Goal: Information Seeking & Learning: Find specific page/section

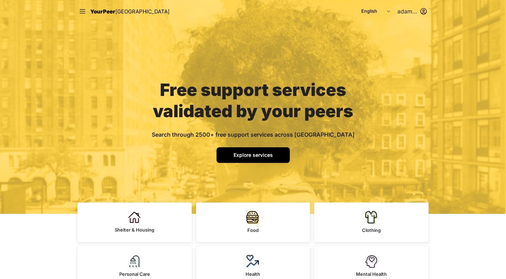
click at [258, 159] on link "Explore services" at bounding box center [252, 155] width 73 height 16
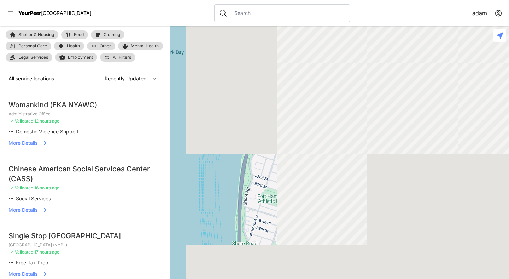
click at [232, 13] on input "text" at bounding box center [287, 13] width 115 height 7
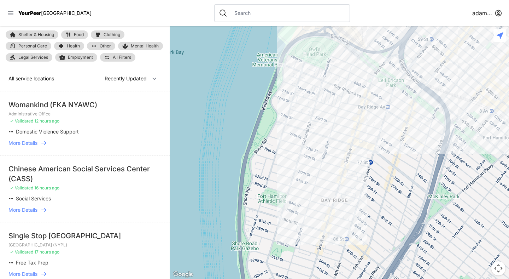
select select "nearby"
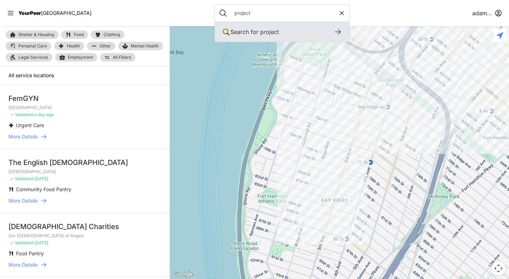
type input "project"
click at [334, 31] on icon at bounding box center [338, 32] width 8 height 8
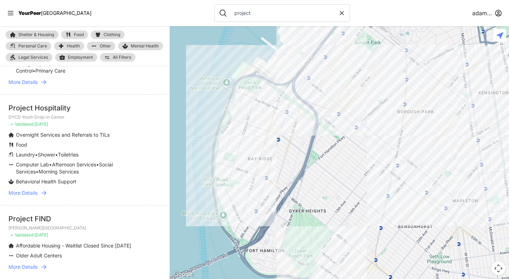
scroll to position [522, 0]
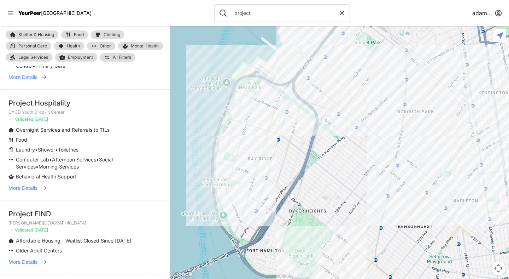
click at [46, 186] on icon at bounding box center [43, 187] width 7 height 7
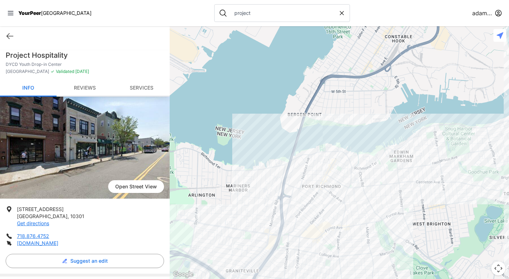
click at [86, 88] on link "Reviews" at bounding box center [85, 88] width 57 height 17
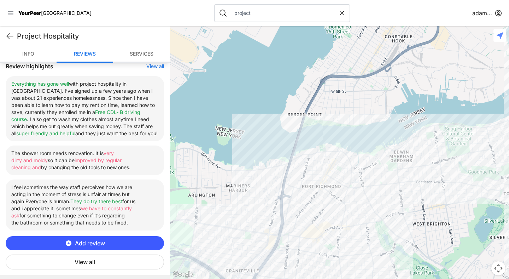
scroll to position [263, 0]
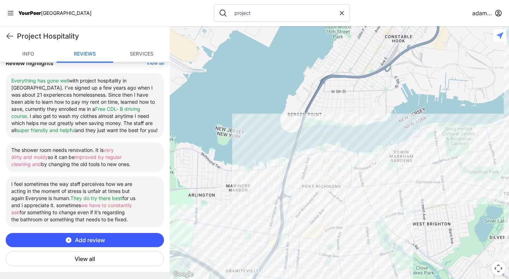
click at [86, 266] on button "View all" at bounding box center [85, 258] width 158 height 15
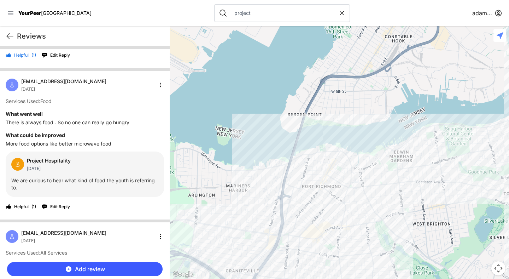
scroll to position [139, 0]
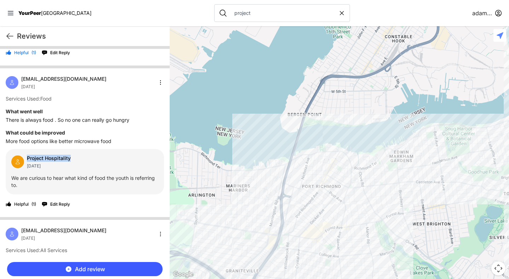
drag, startPoint x: 28, startPoint y: 157, endPoint x: 77, endPoint y: 159, distance: 49.2
click at [77, 159] on div "Project Hospitality [DATE]" at bounding box center [84, 162] width 147 height 14
click at [96, 203] on div "Helpful ( 1 ) Edit Reply" at bounding box center [85, 203] width 158 height 11
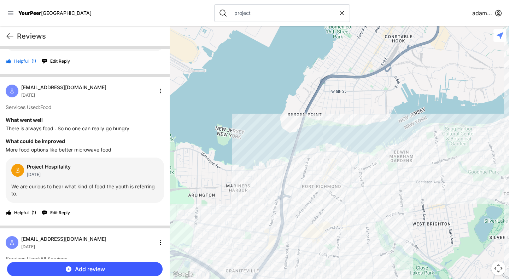
scroll to position [127, 0]
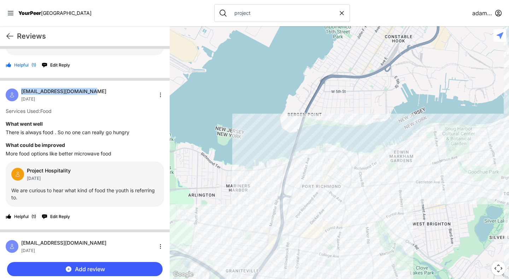
drag, startPoint x: 87, startPoint y: 91, endPoint x: 21, endPoint y: 91, distance: 65.4
click at [21, 91] on div "[EMAIL_ADDRESS][DOMAIN_NAME] [DATE]" at bounding box center [85, 95] width 158 height 14
click at [84, 94] on span "[EMAIL_ADDRESS][DOMAIN_NAME]" at bounding box center [63, 91] width 85 height 7
drag, startPoint x: 84, startPoint y: 94, endPoint x: 21, endPoint y: 93, distance: 62.9
click at [21, 93] on span "[EMAIL_ADDRESS][DOMAIN_NAME]" at bounding box center [63, 91] width 85 height 7
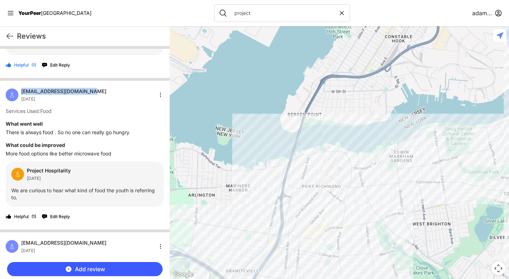
click at [81, 168] on div "Project Hospitality [DATE]" at bounding box center [84, 174] width 147 height 14
drag, startPoint x: 87, startPoint y: 92, endPoint x: 22, endPoint y: 92, distance: 64.7
click at [22, 92] on div "[EMAIL_ADDRESS][DOMAIN_NAME] [DATE]" at bounding box center [85, 95] width 158 height 14
click at [96, 189] on p "We are curious to hear what kind of food the youth is referring to." at bounding box center [84, 194] width 147 height 14
drag, startPoint x: 88, startPoint y: 90, endPoint x: 25, endPoint y: 89, distance: 62.6
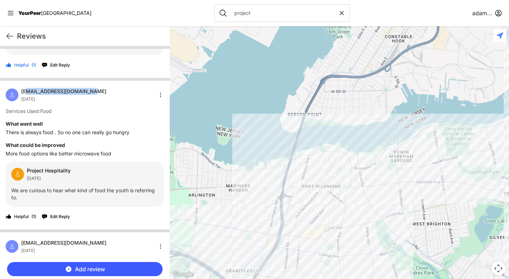
click at [25, 89] on div "[EMAIL_ADDRESS][DOMAIN_NAME] [DATE]" at bounding box center [85, 95] width 158 height 14
click at [85, 173] on div "Project Hospitality [DATE]" at bounding box center [84, 174] width 147 height 14
drag, startPoint x: 85, startPoint y: 173, endPoint x: 33, endPoint y: 171, distance: 52.0
click at [33, 171] on div "Project Hospitality [DATE]" at bounding box center [84, 174] width 147 height 14
click at [94, 181] on div "Project Hospitality [DATE] We are curious to hear what kind of food the youth i…" at bounding box center [85, 183] width 158 height 45
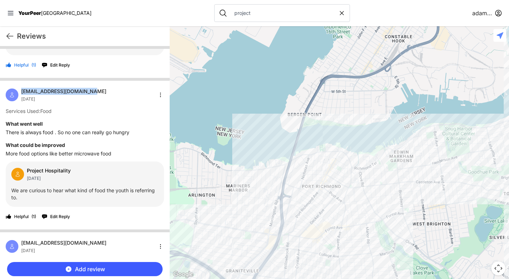
drag, startPoint x: 85, startPoint y: 89, endPoint x: 21, endPoint y: 91, distance: 64.0
click at [21, 91] on div "[EMAIL_ADDRESS][DOMAIN_NAME] [DATE]" at bounding box center [56, 95] width 101 height 14
click at [108, 94] on div "[EMAIL_ADDRESS][DOMAIN_NAME] [DATE]" at bounding box center [85, 95] width 158 height 14
drag, startPoint x: 22, startPoint y: 91, endPoint x: 94, endPoint y: 91, distance: 72.5
click at [94, 91] on div "[EMAIL_ADDRESS][DOMAIN_NAME] [DATE]" at bounding box center [85, 95] width 158 height 14
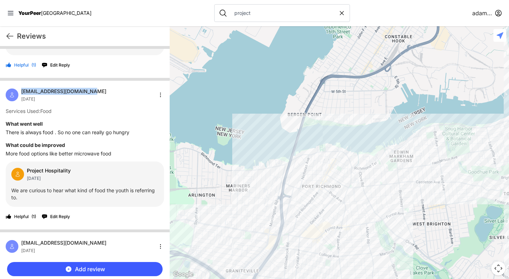
click at [22, 91] on span "[EMAIL_ADDRESS][DOMAIN_NAME]" at bounding box center [63, 91] width 85 height 7
drag, startPoint x: 22, startPoint y: 91, endPoint x: 85, endPoint y: 92, distance: 63.3
click at [85, 92] on div "[EMAIL_ADDRESS][DOMAIN_NAME] [DATE]" at bounding box center [85, 95] width 158 height 14
click at [147, 152] on p "More food options like better microwave food" at bounding box center [85, 153] width 158 height 7
drag, startPoint x: 88, startPoint y: 91, endPoint x: 21, endPoint y: 92, distance: 67.2
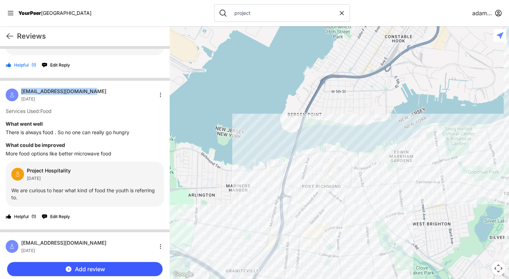
click at [21, 92] on div "[EMAIL_ADDRESS][DOMAIN_NAME] [DATE]" at bounding box center [85, 95] width 158 height 14
click at [86, 92] on div "[EMAIL_ADDRESS][DOMAIN_NAME] [DATE]" at bounding box center [85, 95] width 158 height 14
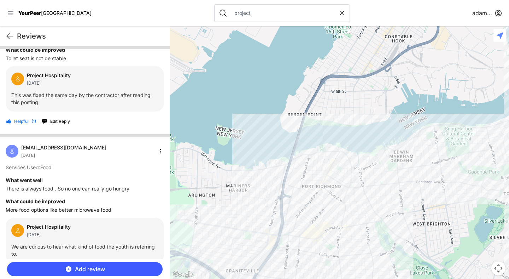
scroll to position [66, 0]
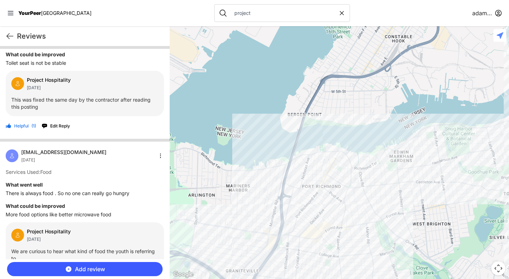
click at [230, 11] on input "project" at bounding box center [284, 13] width 108 height 7
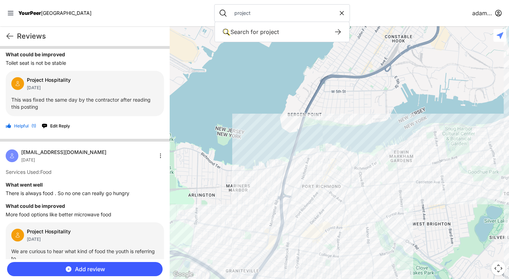
click at [230, 11] on input "project" at bounding box center [284, 13] width 108 height 7
click at [366, 10] on nav "YourPeer NYC project Search for project Search for keywords in our service list…" at bounding box center [254, 13] width 509 height 26
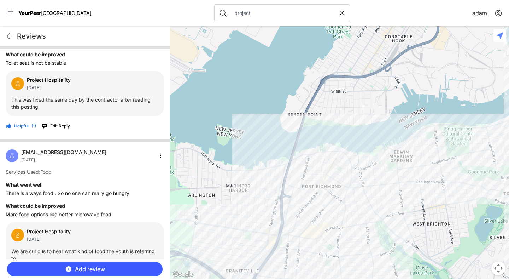
click at [237, 12] on input "project" at bounding box center [284, 13] width 108 height 7
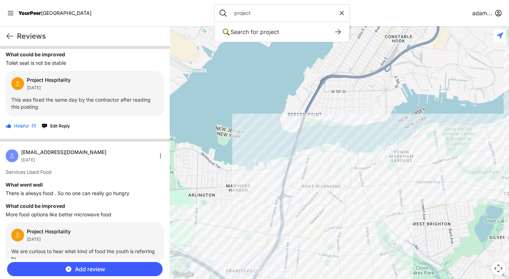
click at [368, 11] on nav "YourPeer NYC project Search for project Search for keywords in our service list…" at bounding box center [254, 13] width 509 height 26
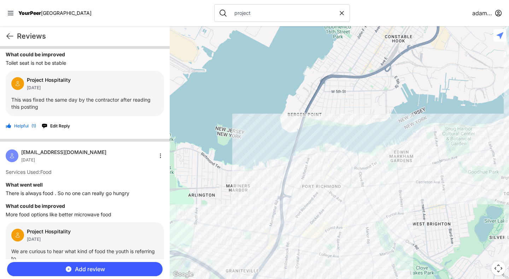
click at [365, 13] on nav "YourPeer NYC project [PERSON_NAME]" at bounding box center [254, 13] width 509 height 26
click at [152, 11] on nav "YourPeer NYC project [PERSON_NAME]" at bounding box center [254, 13] width 509 height 26
click at [366, 18] on nav "YourPeer NYC project [PERSON_NAME]" at bounding box center [254, 13] width 509 height 26
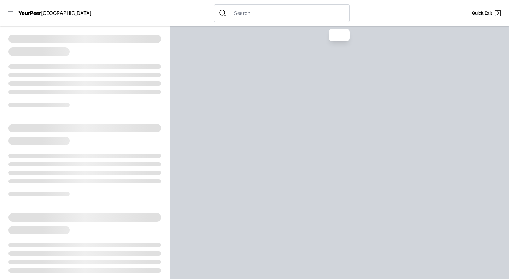
select select "recentlyUpdated"
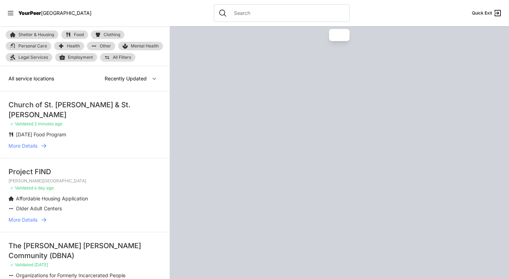
click at [230, 14] on input "text" at bounding box center [287, 13] width 115 height 7
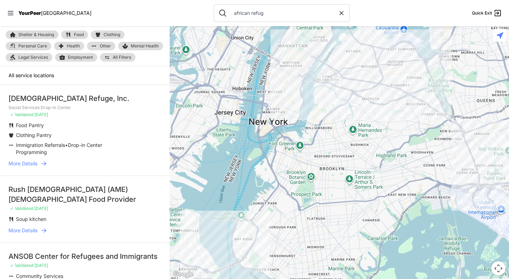
click at [44, 165] on icon at bounding box center [43, 163] width 7 height 7
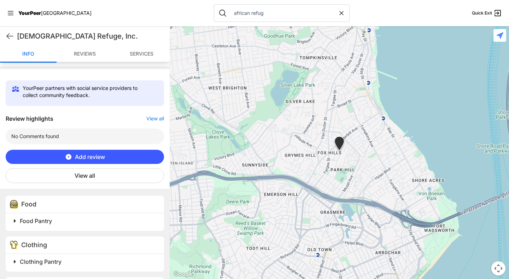
scroll to position [202, 0]
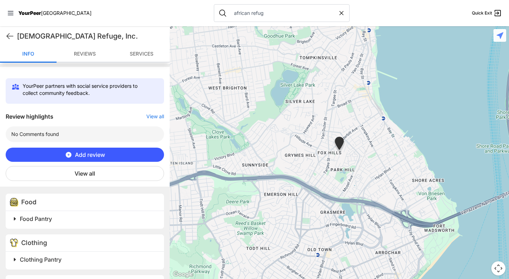
click at [45, 220] on span "Food Pantry" at bounding box center [36, 218] width 32 height 7
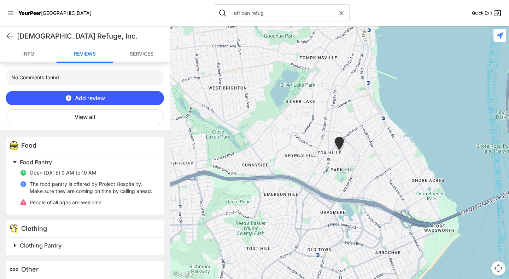
scroll to position [260, 0]
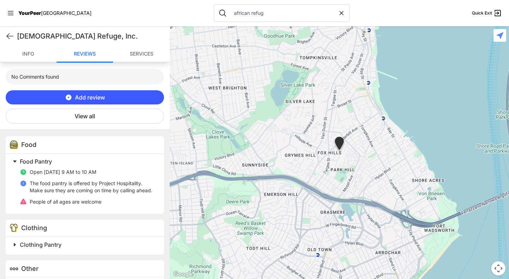
click at [43, 248] on span "Clothing Pantry" at bounding box center [41, 244] width 42 height 7
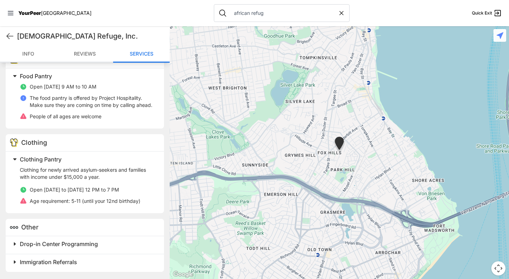
scroll to position [352, 0]
click at [230, 10] on input "african refug" at bounding box center [284, 13] width 108 height 7
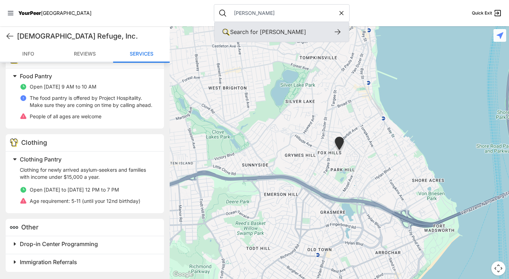
type input "ali forney"
click at [322, 31] on div "Search for ali forney" at bounding box center [282, 32] width 134 height 20
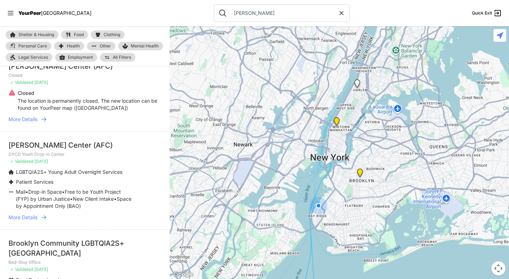
scroll to position [45, 0]
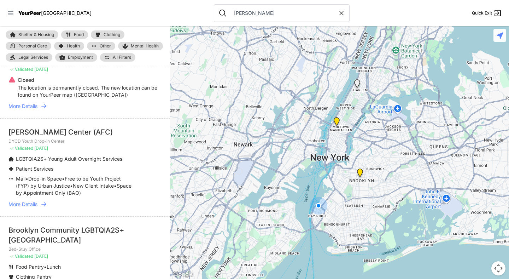
click at [47, 203] on icon at bounding box center [43, 203] width 7 height 7
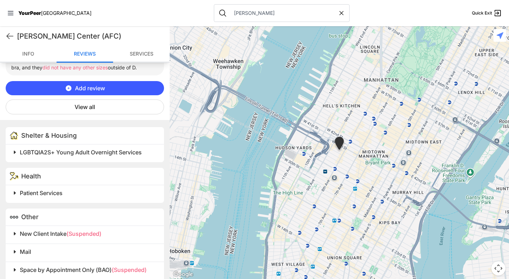
scroll to position [423, 0]
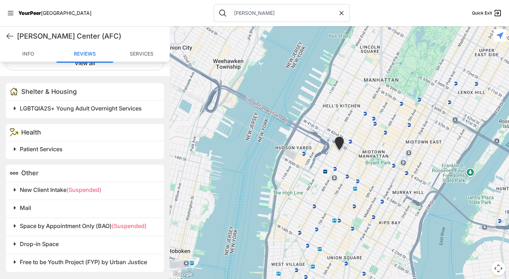
click at [95, 233] on div "Space by Appointment Only (BAO) (Suspended)" at bounding box center [85, 226] width 158 height 18
click at [19, 242] on span at bounding box center [103, 244] width 187 height 10
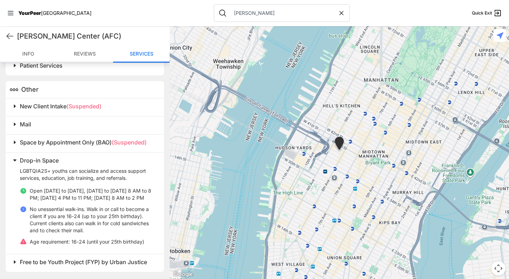
scroll to position [513, 0]
